Goal: Task Accomplishment & Management: Manage account settings

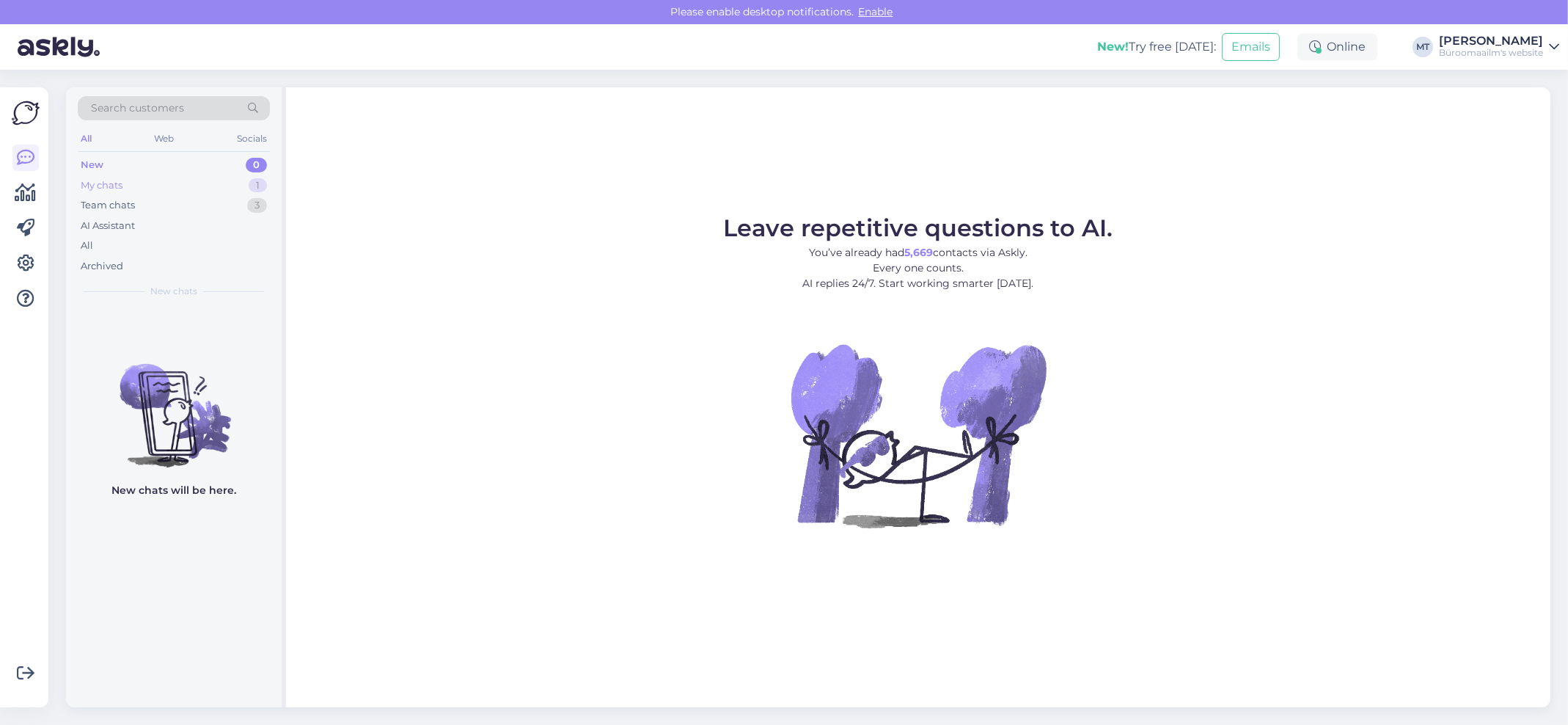
click at [98, 187] on div "My chats" at bounding box center [101, 186] width 41 height 15
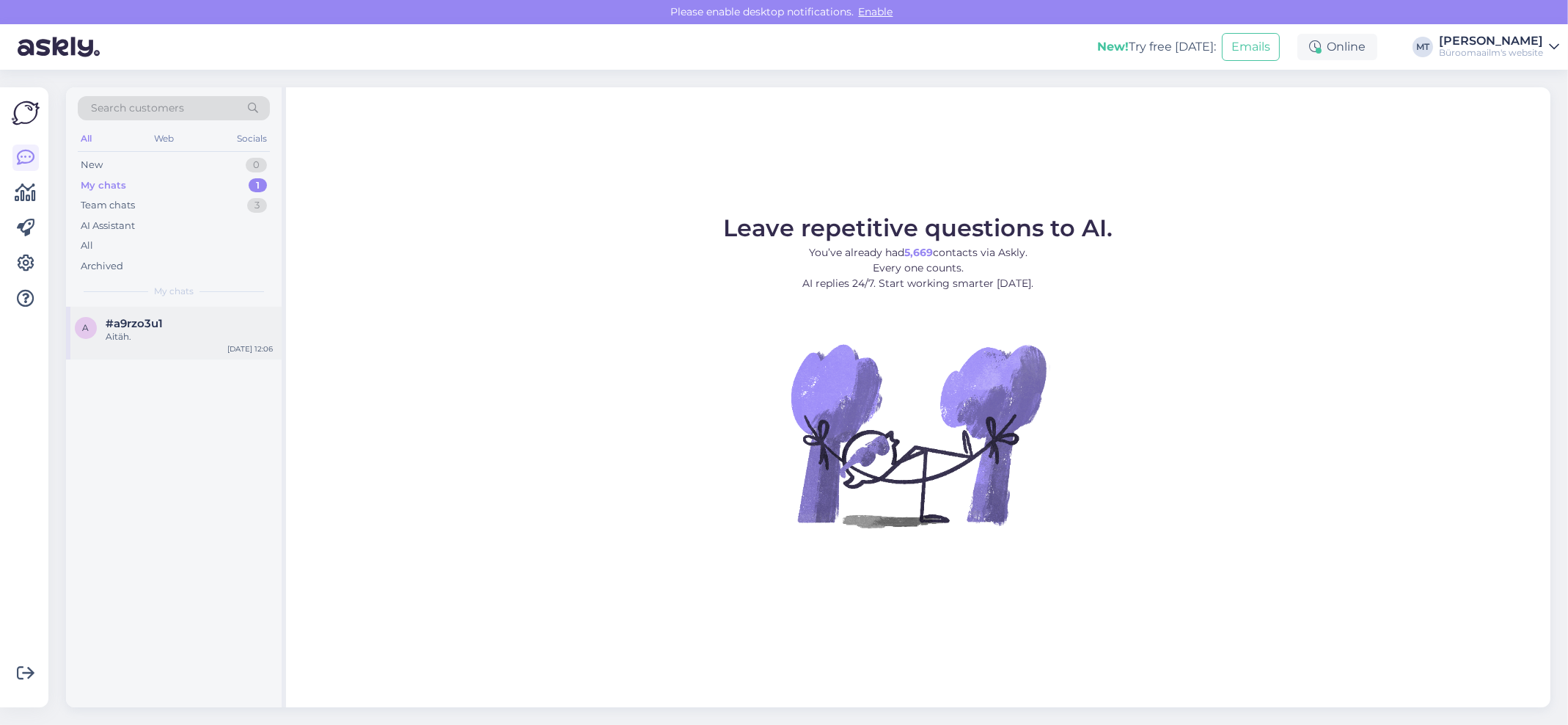
click at [136, 330] on div "Aitäh." at bounding box center [190, 337] width 167 height 13
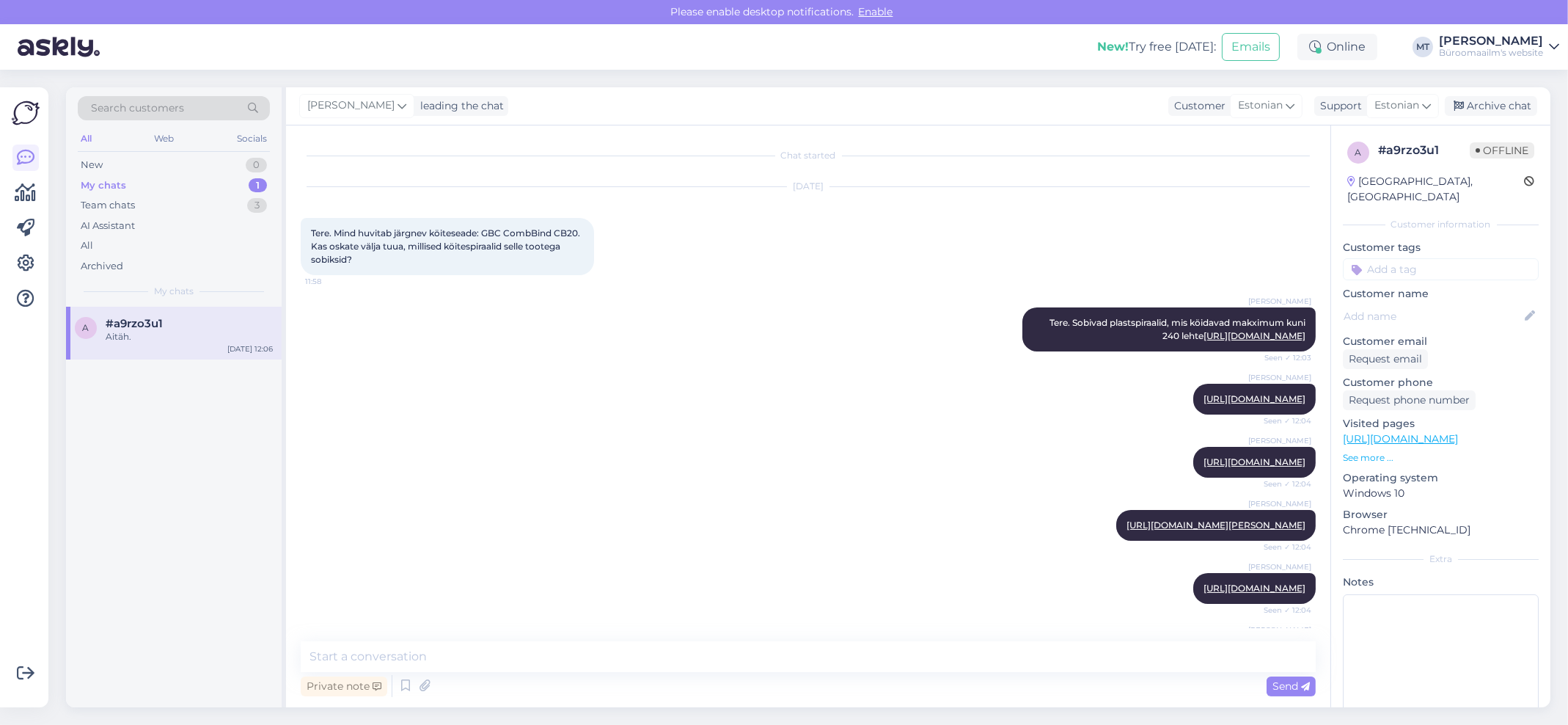
scroll to position [658, 0]
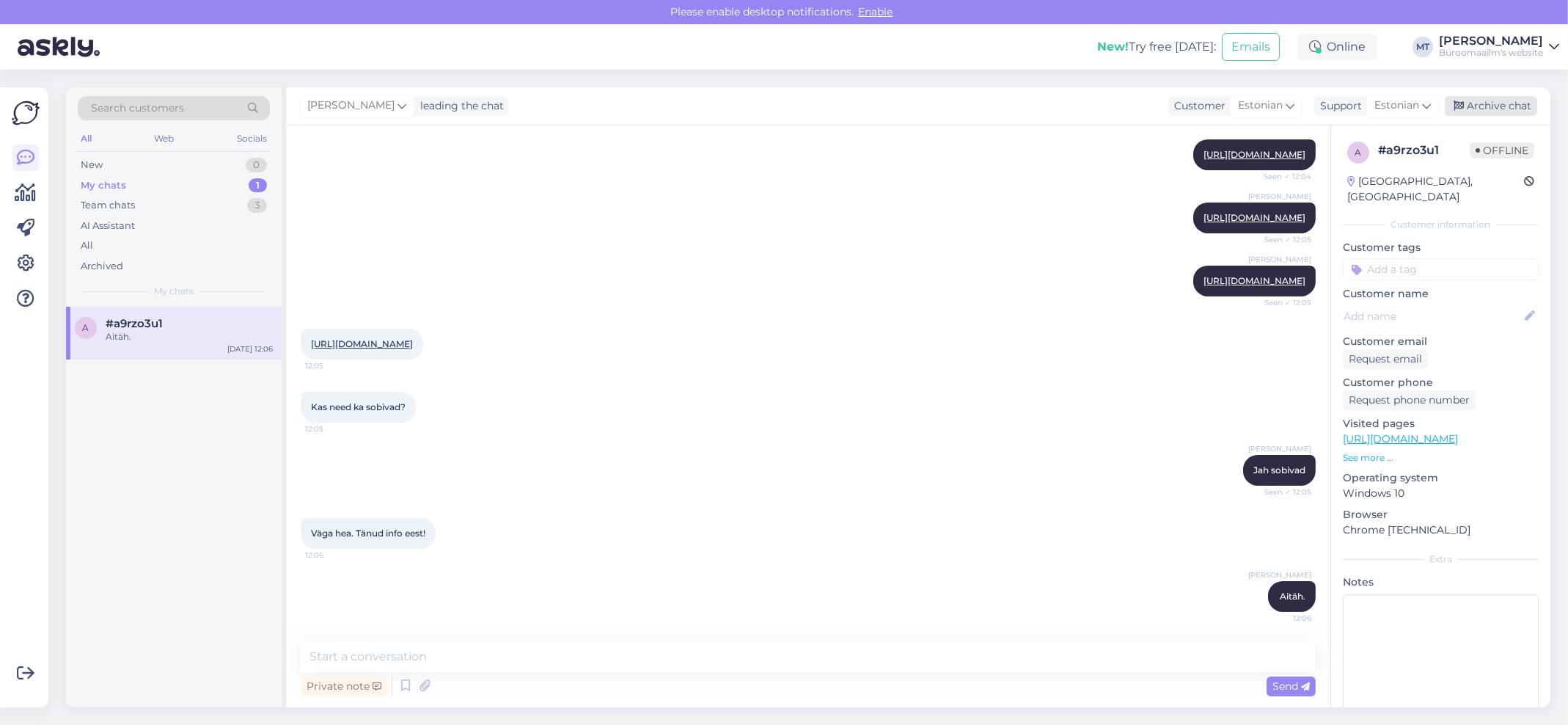
click at [1491, 105] on div "Archive chat" at bounding box center [1491, 106] width 93 height 20
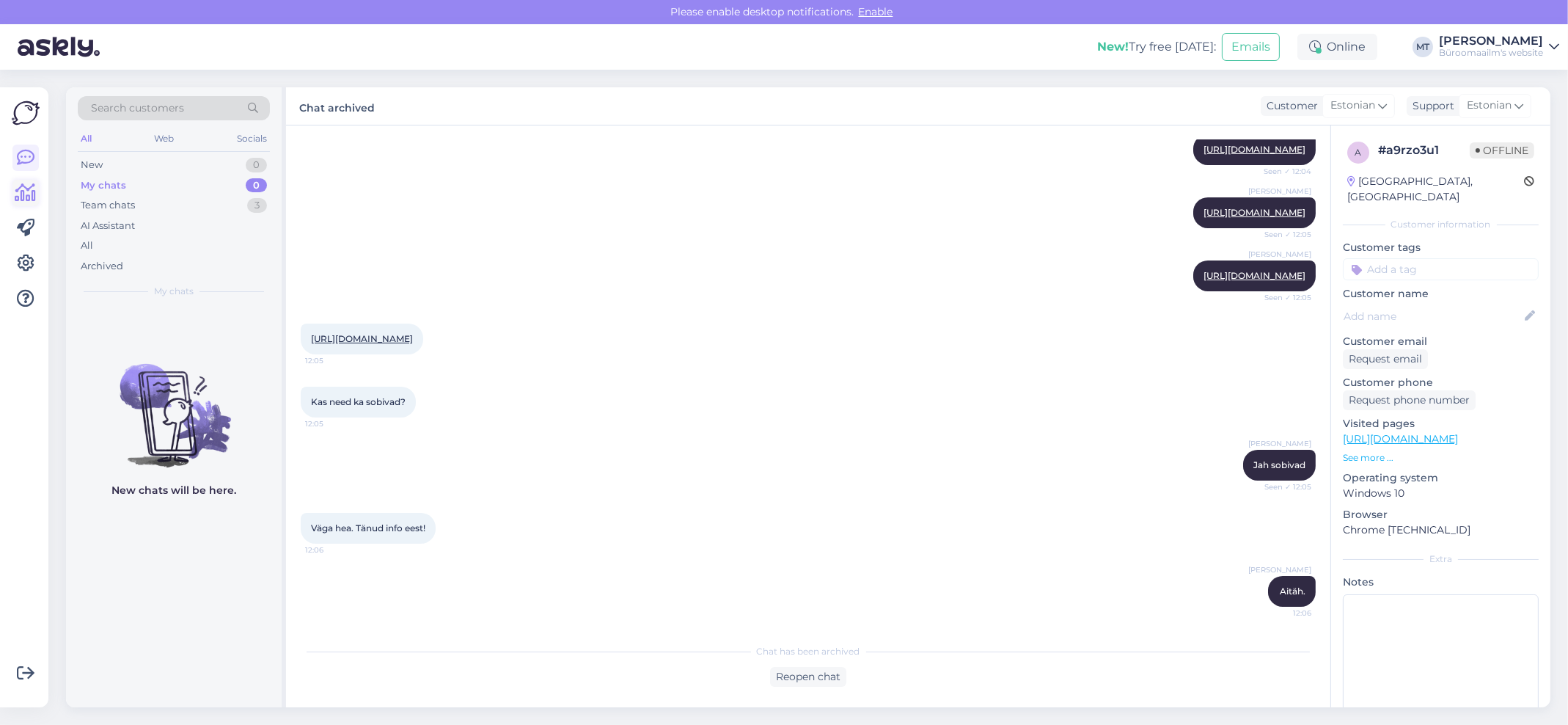
click at [19, 193] on icon at bounding box center [26, 193] width 21 height 18
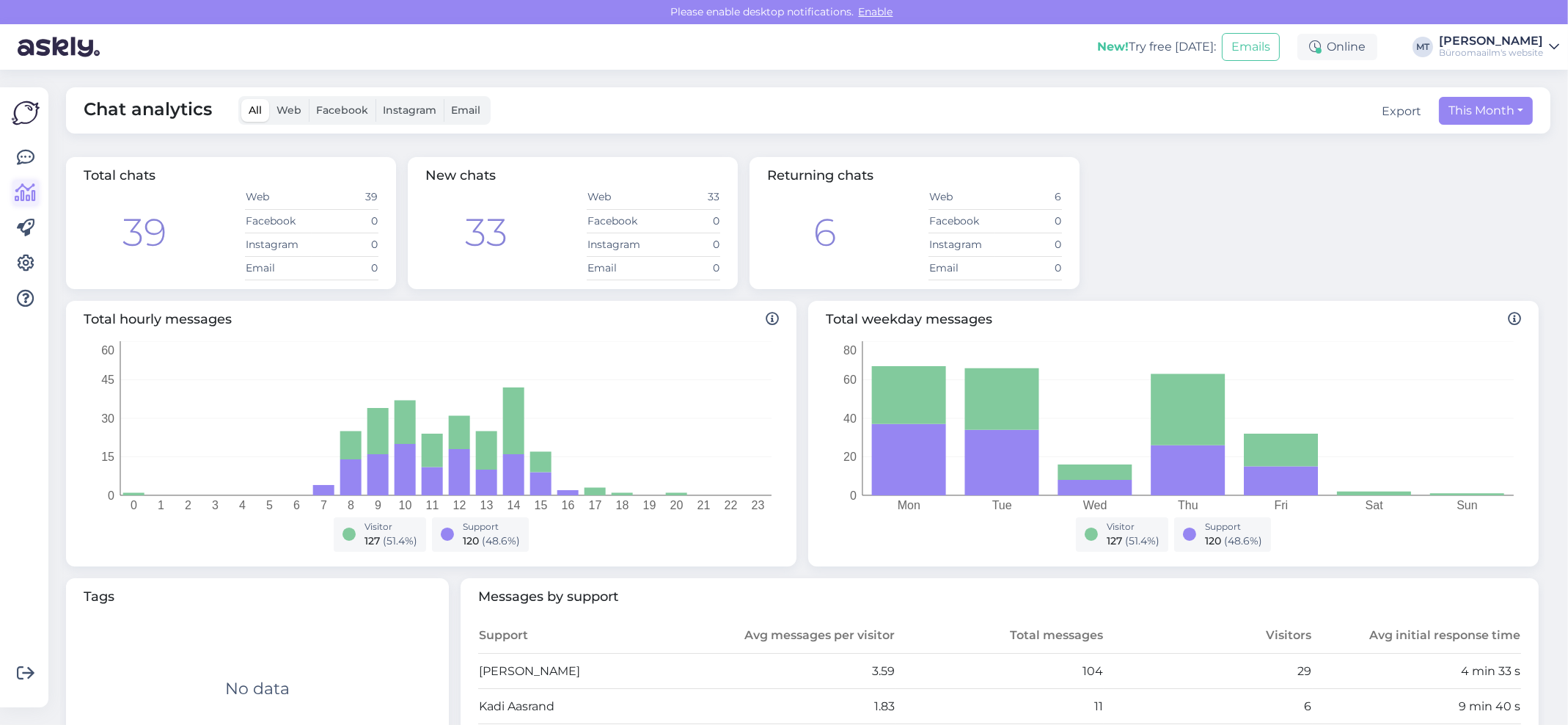
click at [31, 198] on icon at bounding box center [26, 193] width 21 height 18
click at [30, 160] on icon at bounding box center [26, 158] width 18 height 18
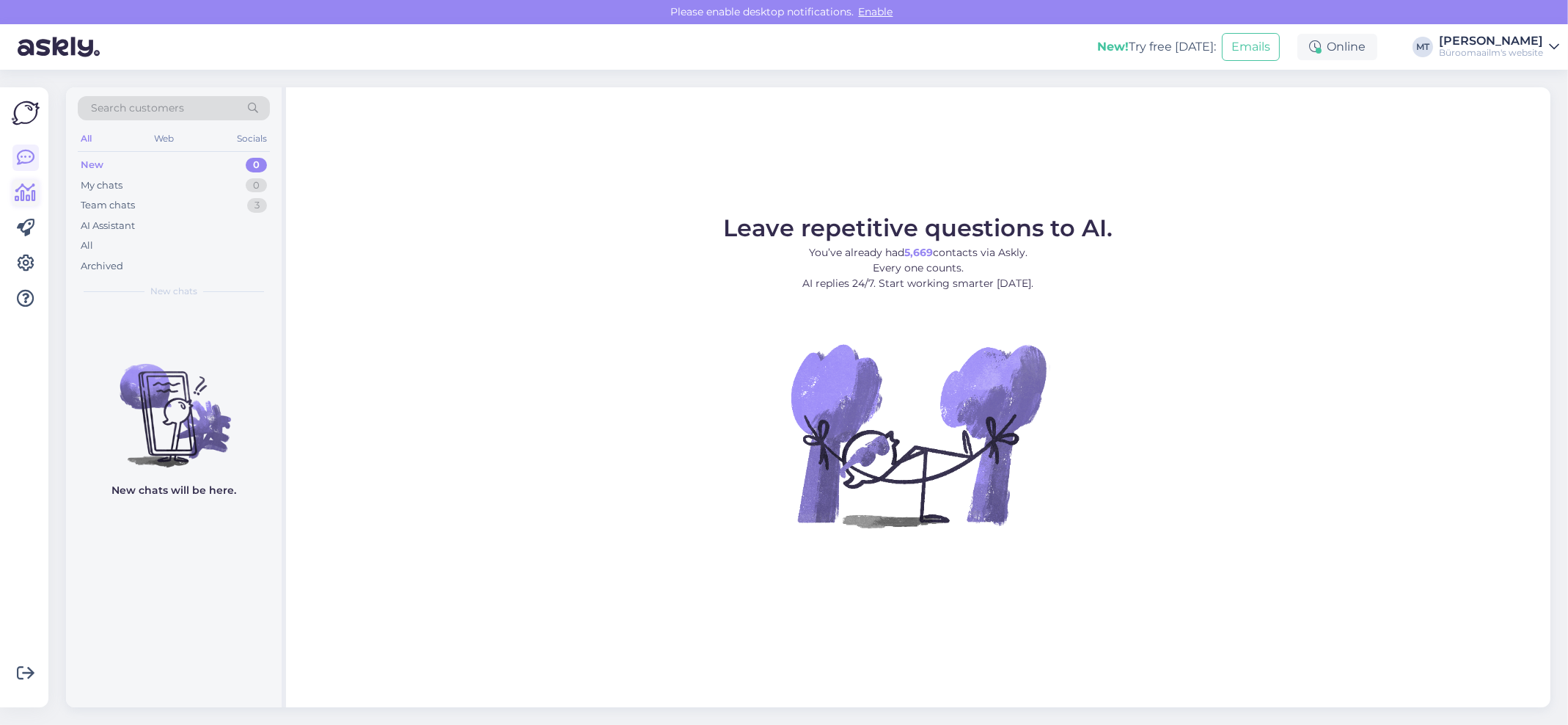
click at [23, 201] on icon at bounding box center [26, 193] width 21 height 18
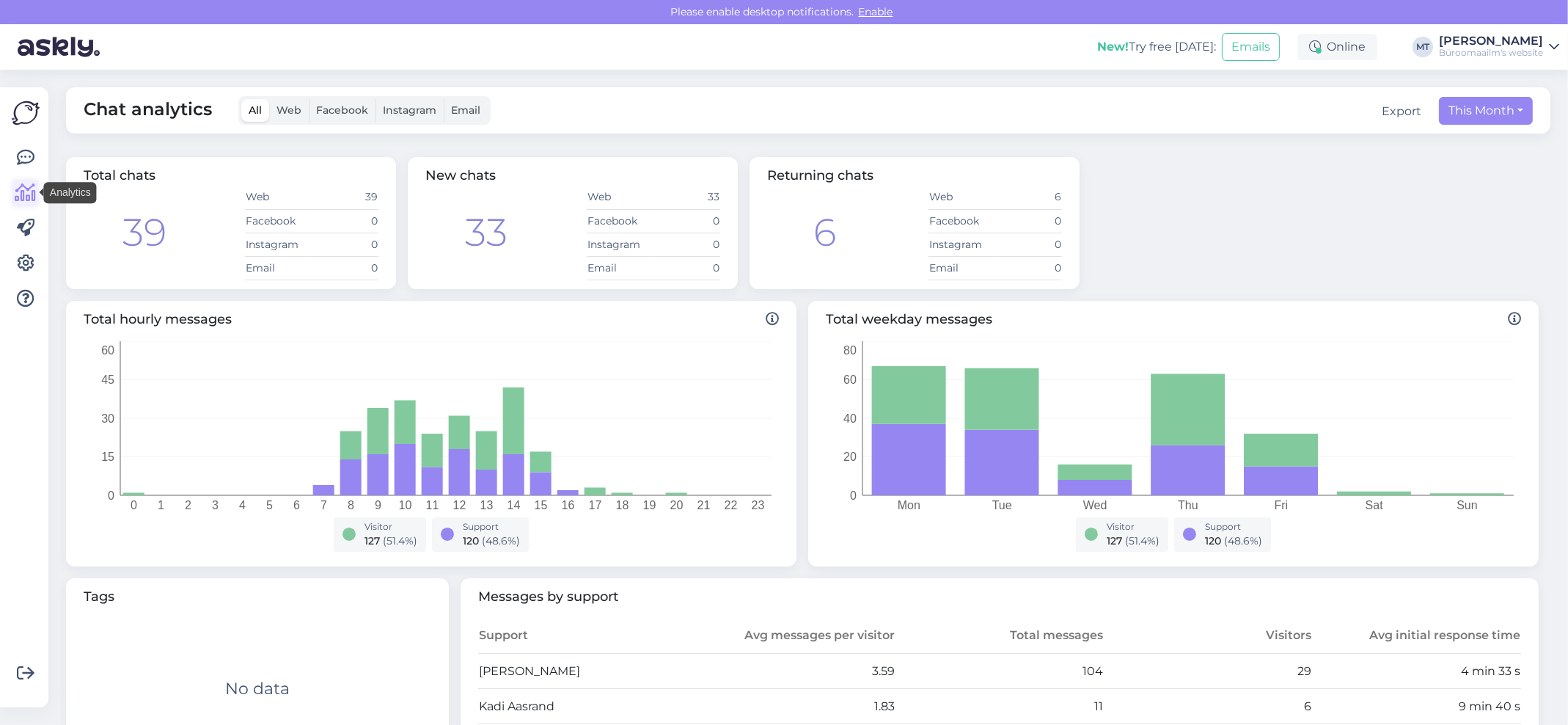
click at [24, 194] on icon at bounding box center [26, 193] width 21 height 18
click at [25, 166] on icon at bounding box center [26, 158] width 18 height 18
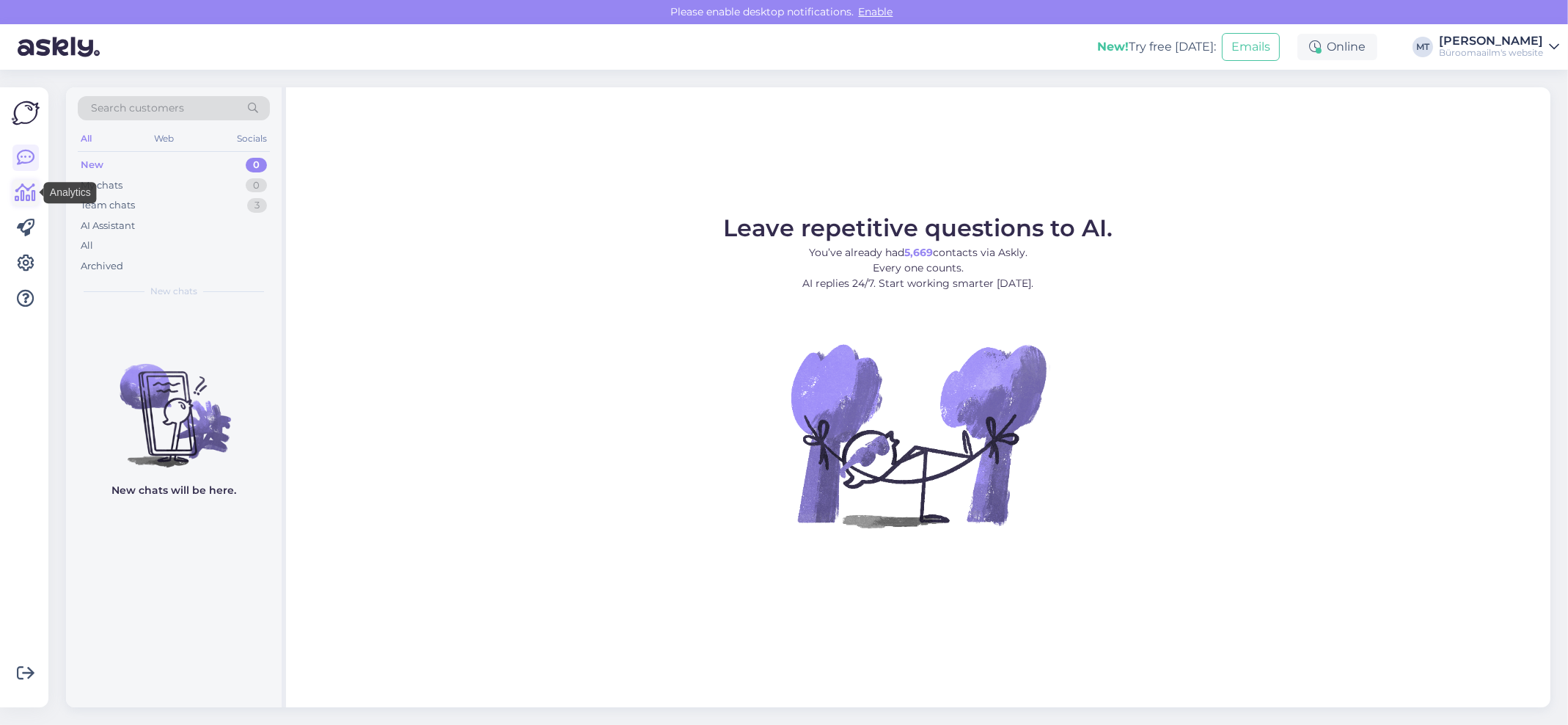
click at [27, 197] on icon at bounding box center [26, 193] width 21 height 18
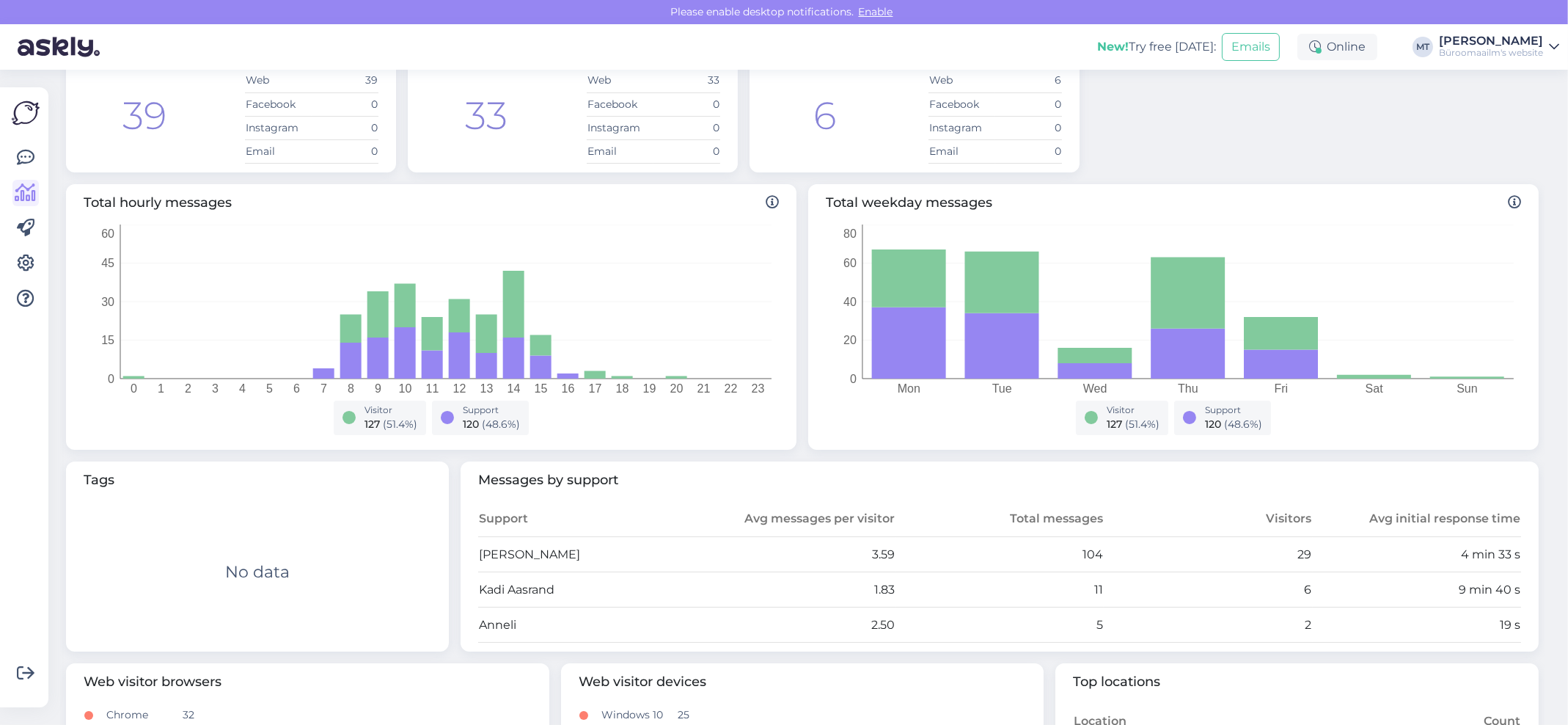
scroll to position [196, 0]
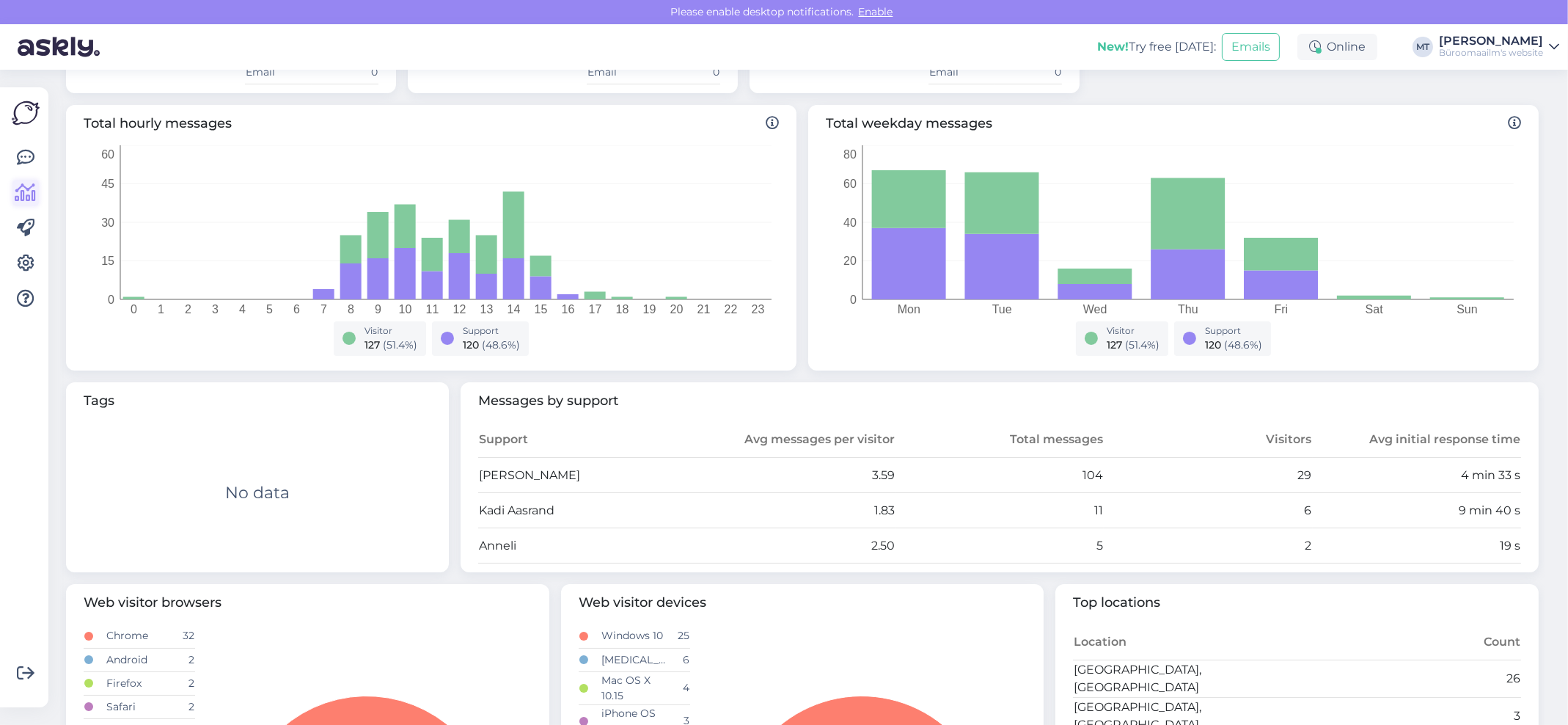
click at [30, 188] on icon at bounding box center [26, 193] width 21 height 18
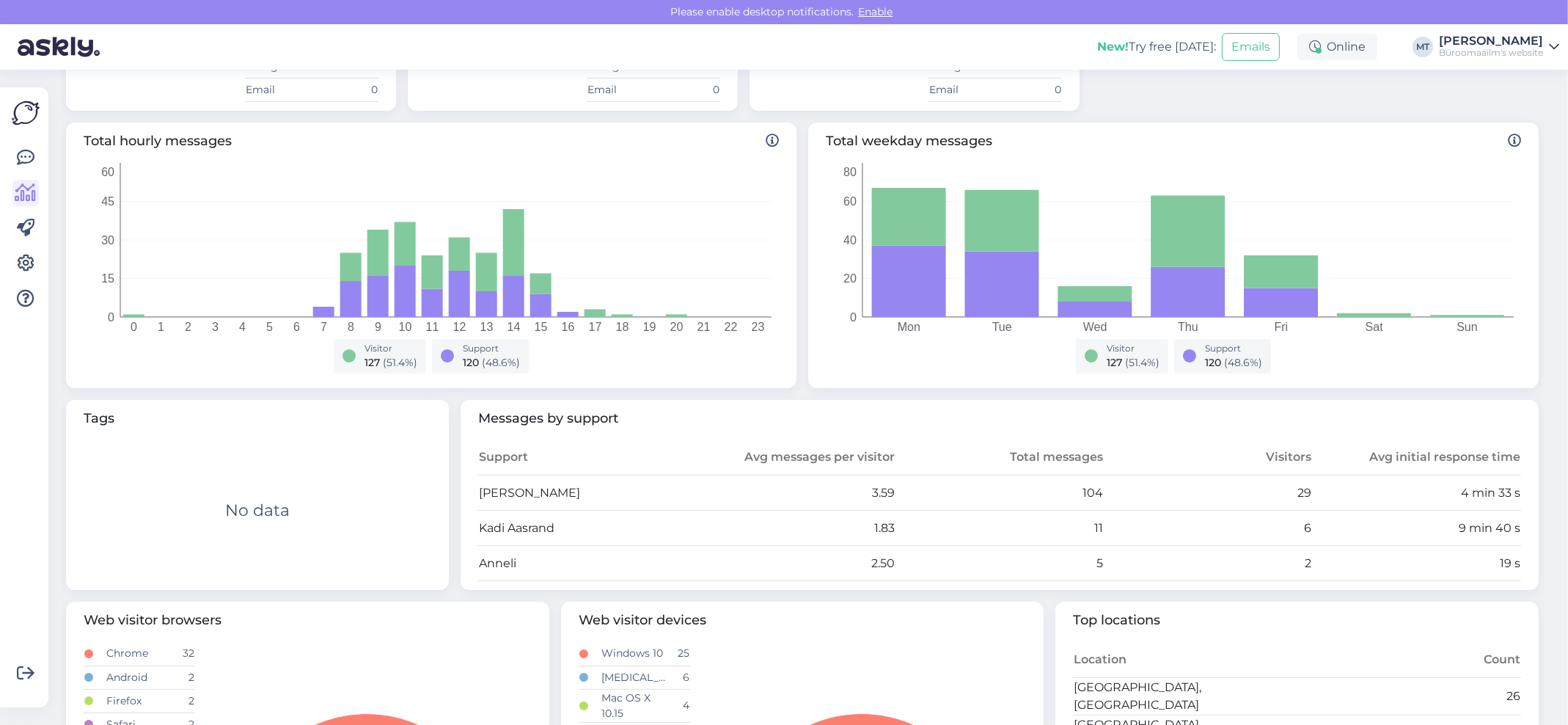
scroll to position [0, 0]
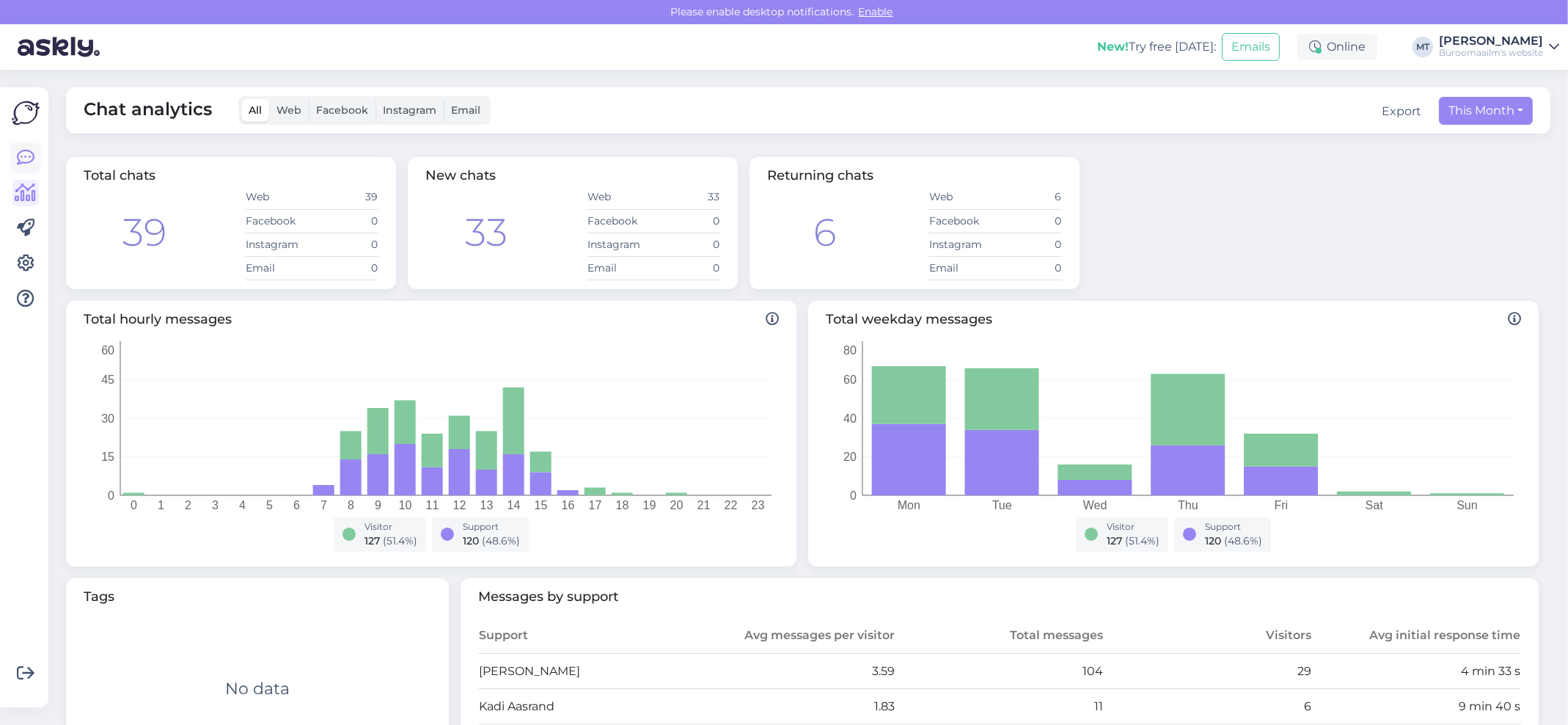
click at [17, 157] on icon at bounding box center [26, 158] width 18 height 18
